Goal: Task Accomplishment & Management: Manage account settings

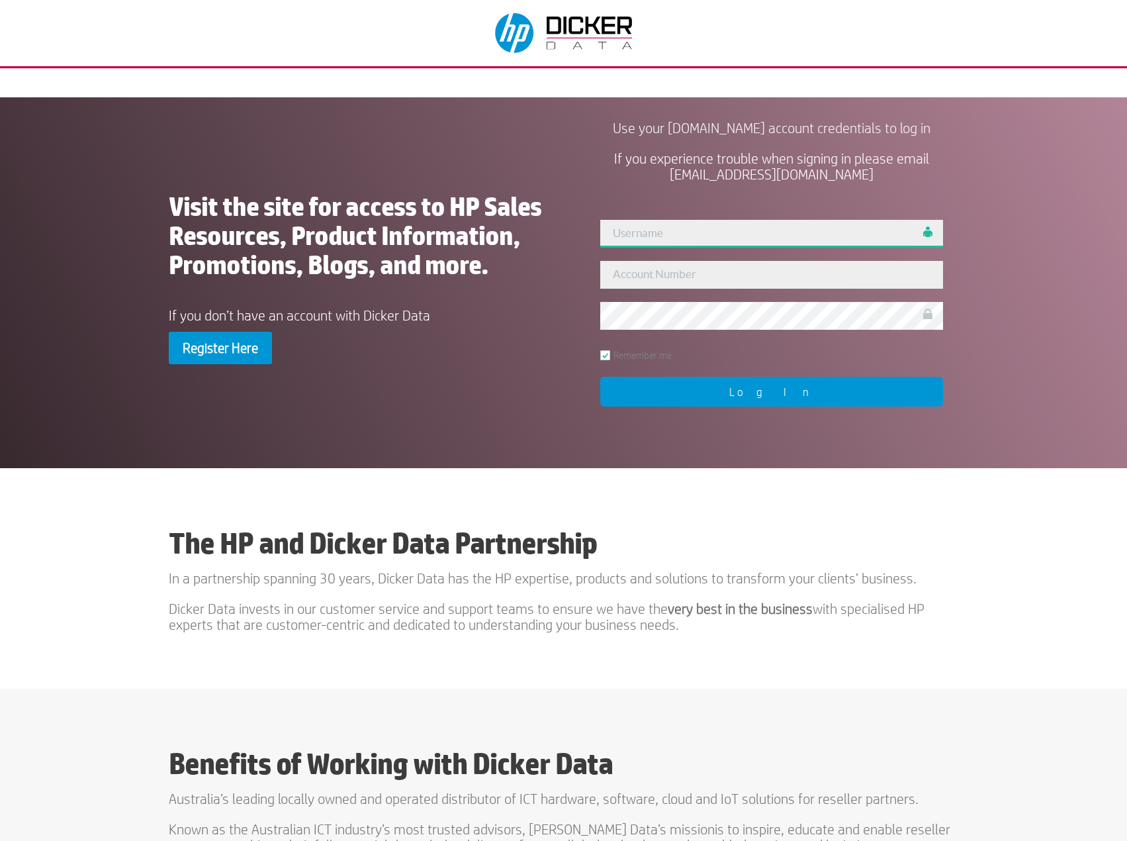
type input "admin"
click at [677, 276] on div "User Not Found!! admin Remember me Log In" at bounding box center [771, 312] width 373 height 216
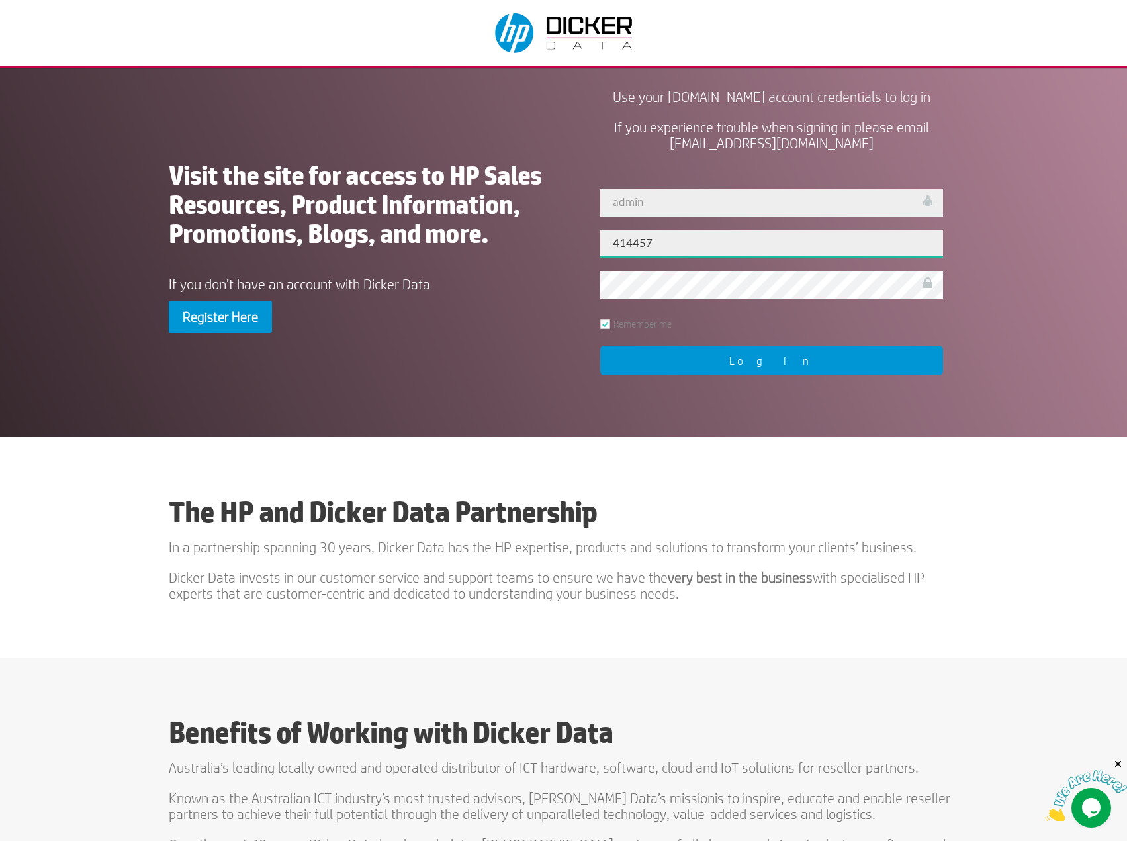
type input "414457"
drag, startPoint x: 732, startPoint y: 364, endPoint x: 1088, endPoint y: 150, distance: 415.1
click at [731, 365] on input "Log In" at bounding box center [771, 361] width 342 height 30
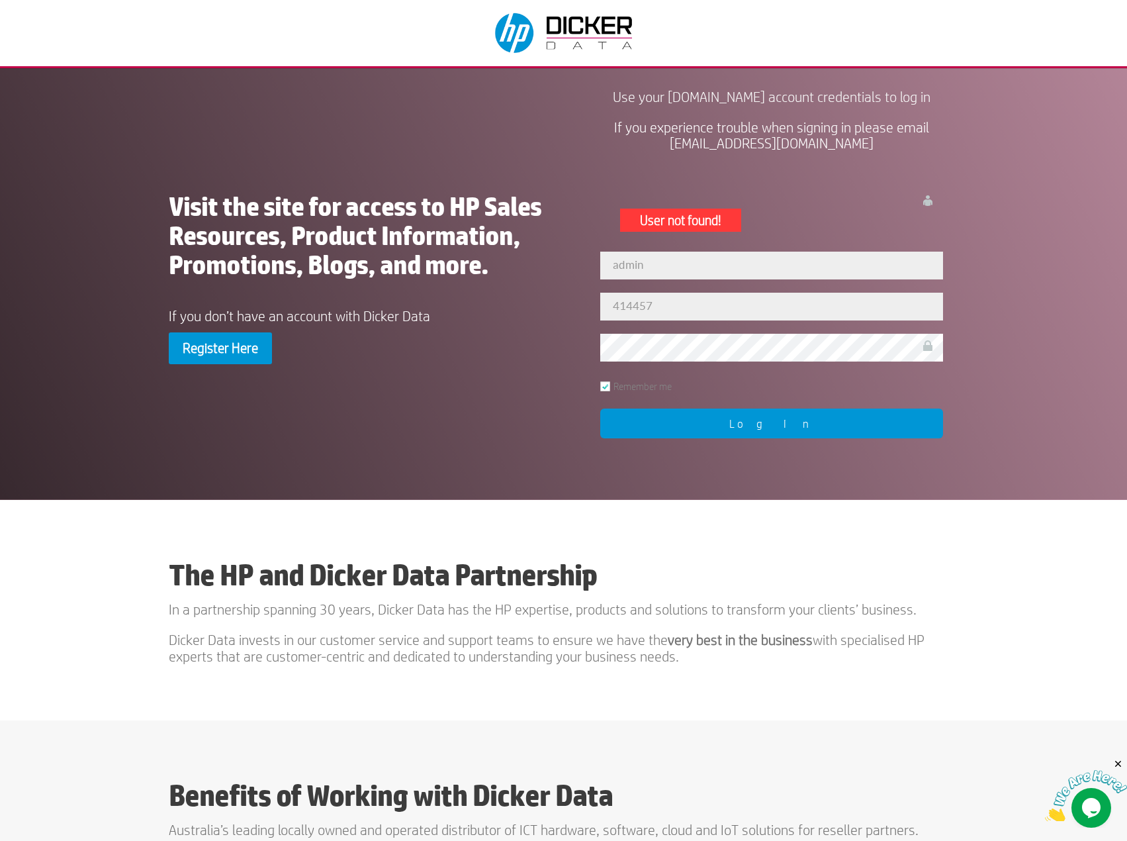
click at [351, 371] on div "Visit the site for access to HP Sales Resources, Product Information, Promotion…" at bounding box center [563, 279] width 789 height 389
click at [257, 350] on link "Register Here" at bounding box center [220, 348] width 103 height 32
click at [485, 410] on div "Visit the site for access to HP Sales Resources, Product Information, Promotion…" at bounding box center [563, 279] width 789 height 389
click at [653, 417] on input "Log In" at bounding box center [771, 423] width 342 height 30
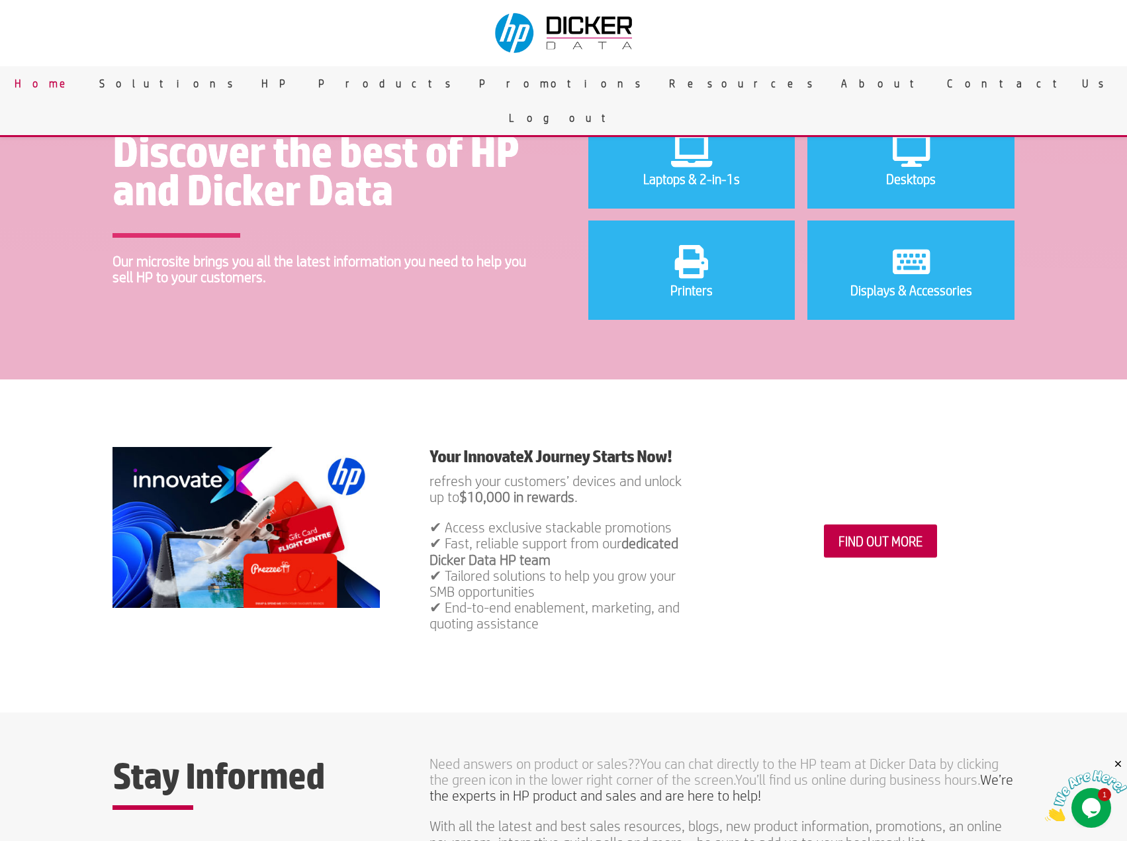
scroll to position [66, 0]
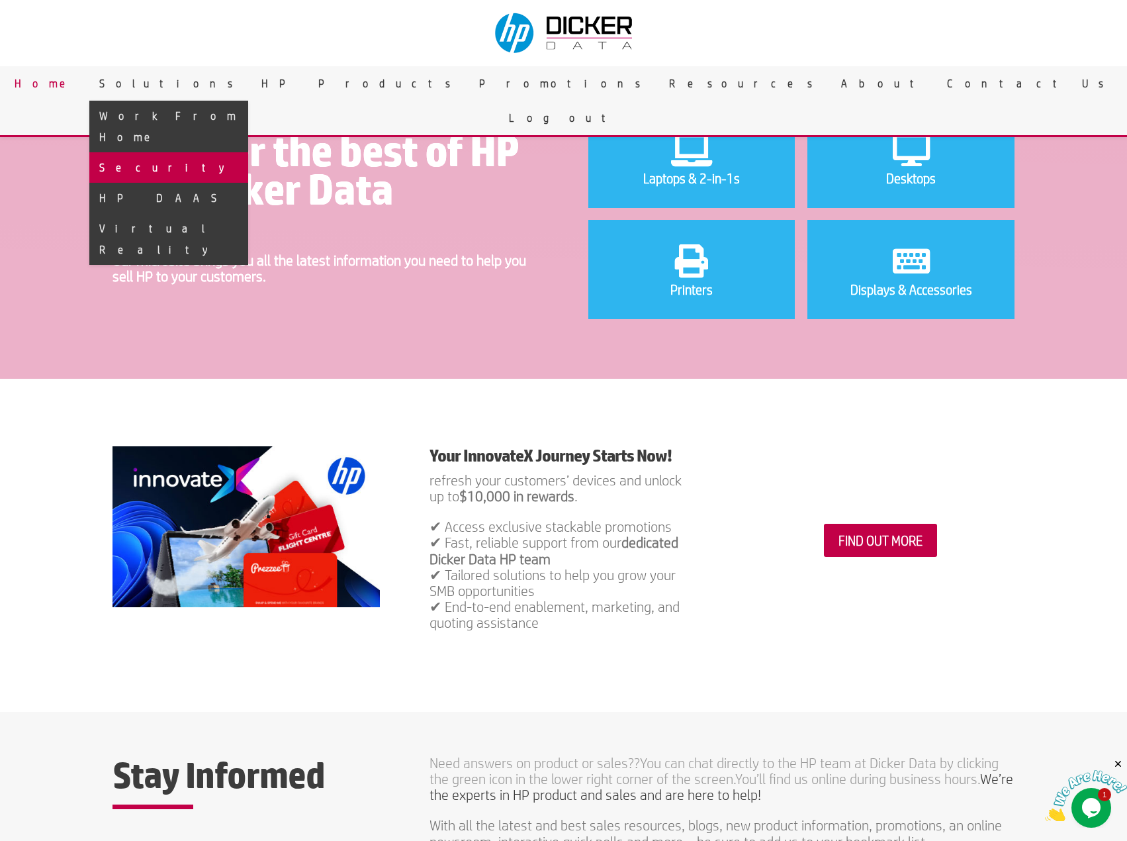
click at [248, 152] on link "Security" at bounding box center [168, 167] width 159 height 30
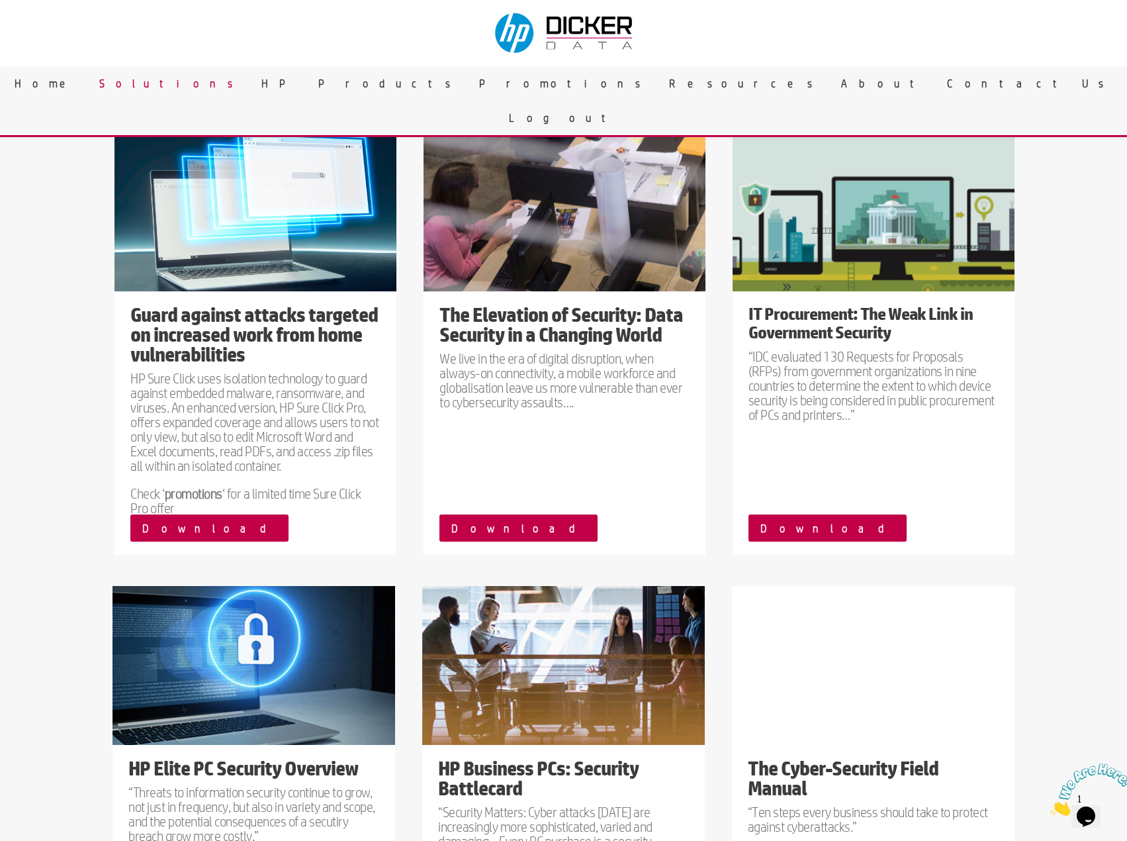
scroll to position [530, 0]
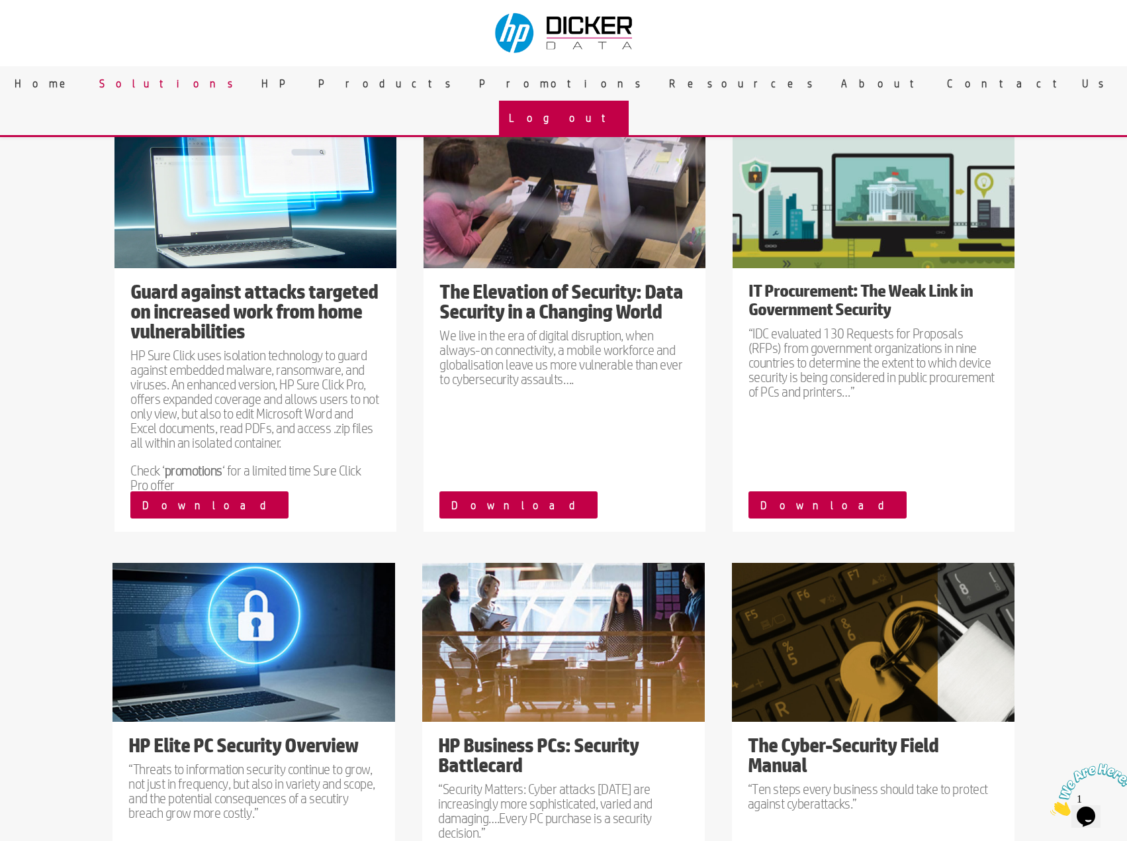
click at [629, 101] on link "Logout" at bounding box center [564, 118] width 130 height 34
